Goal: Information Seeking & Learning: Check status

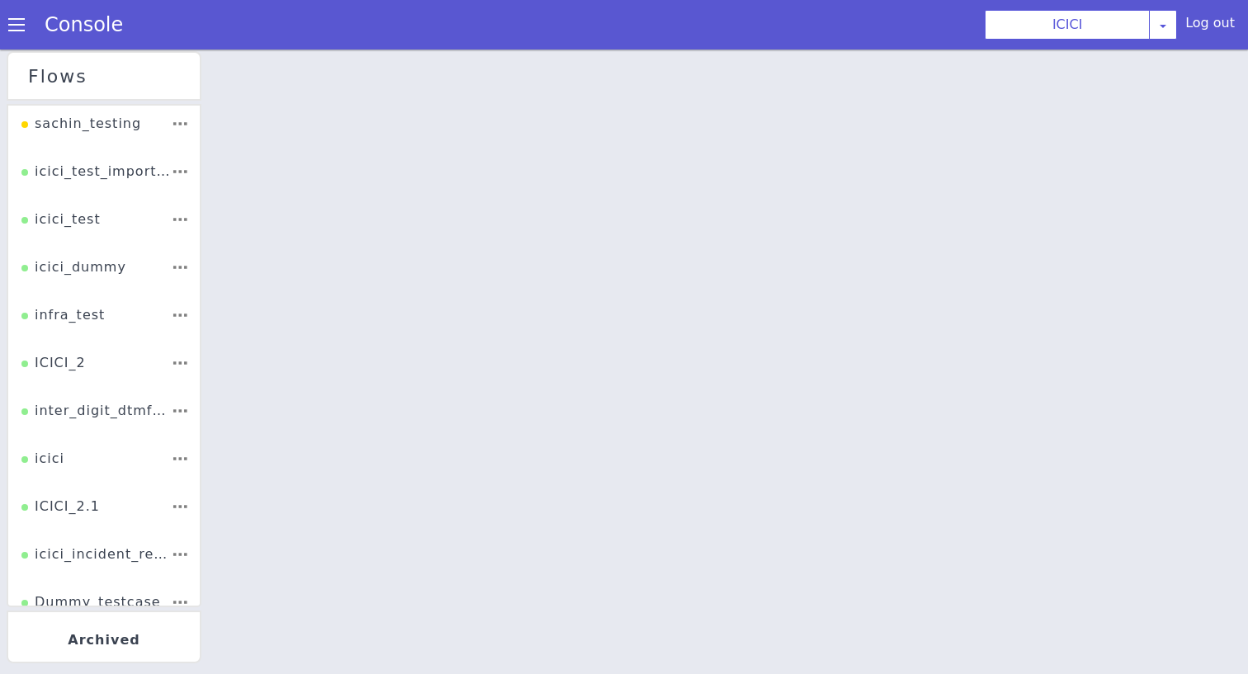
click at [21, 10] on div "Console" at bounding box center [75, 25] width 151 height 46
click at [21, 31] on span at bounding box center [16, 25] width 17 height 17
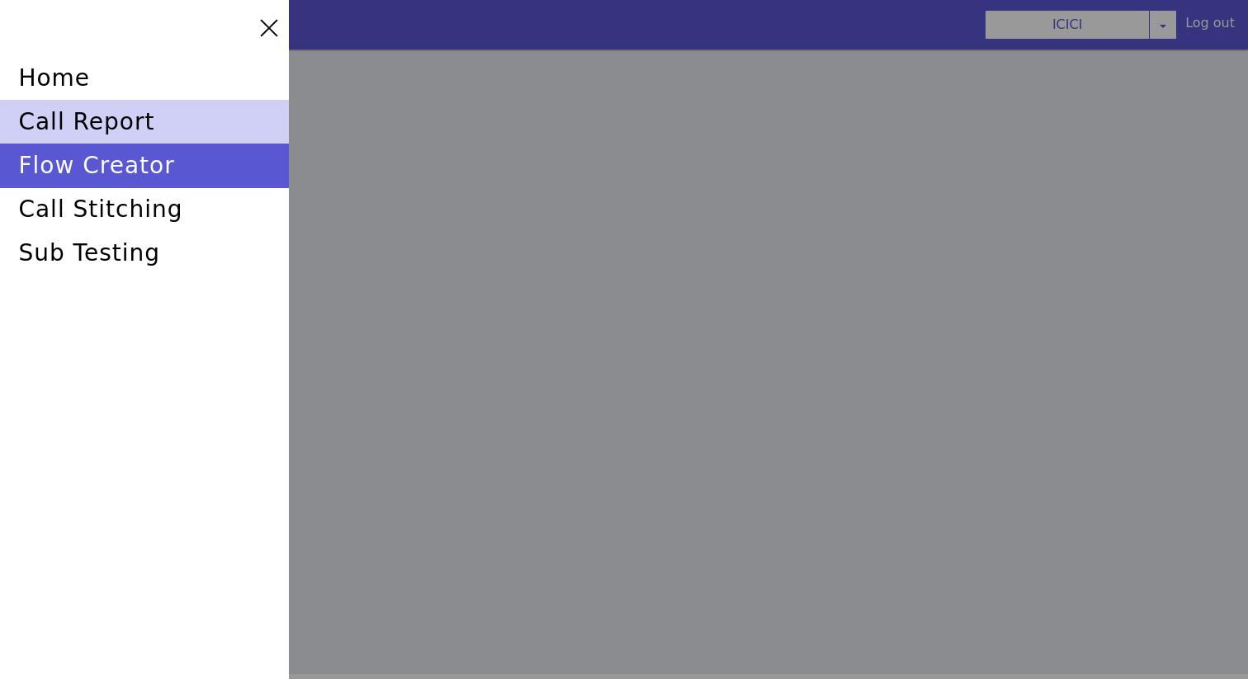
click at [107, 111] on div "call report" at bounding box center [144, 122] width 289 height 44
